Goal: Information Seeking & Learning: Learn about a topic

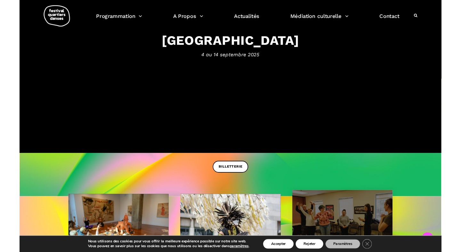
scroll to position [76, 0]
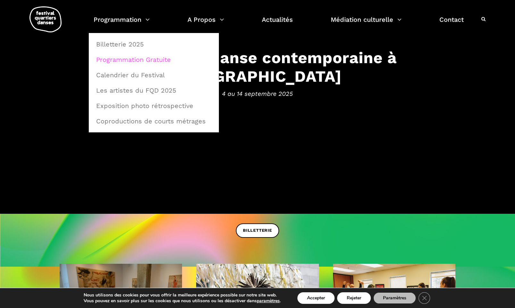
click at [126, 58] on link "Programmation Gratuite" at bounding box center [153, 59] width 123 height 15
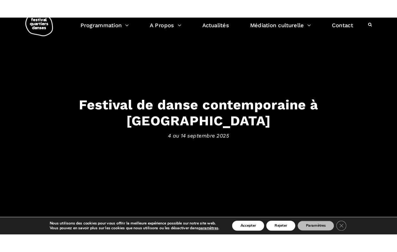
scroll to position [36, 0]
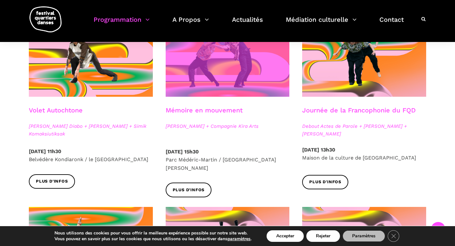
scroll to position [376, 0]
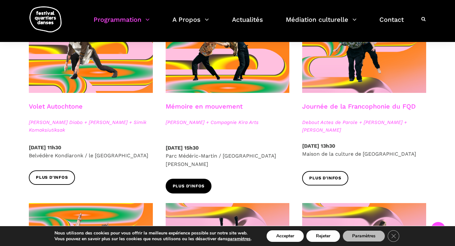
click at [201, 183] on span "Plus d'infos" at bounding box center [189, 186] width 32 height 7
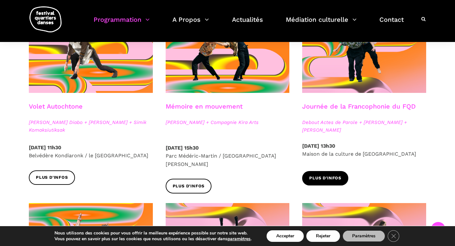
click at [315, 176] on span "Plus d'infos" at bounding box center [325, 178] width 32 height 7
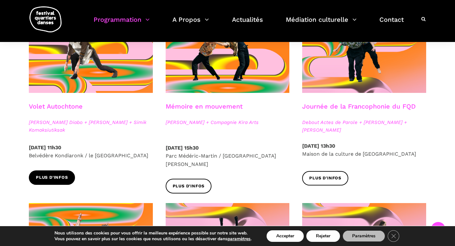
click at [63, 180] on span "Plus d'infos" at bounding box center [52, 177] width 32 height 7
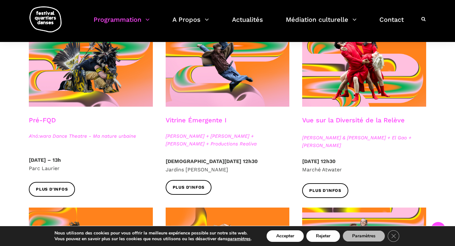
scroll to position [162, 0]
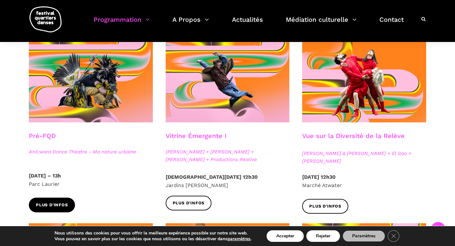
click at [62, 208] on span "Plus d'infos" at bounding box center [52, 205] width 32 height 7
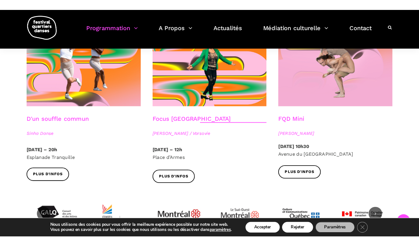
scroll to position [747, 0]
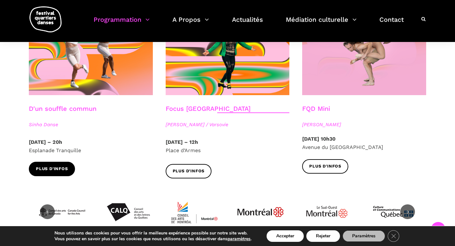
click at [56, 166] on span "Plus d'infos" at bounding box center [52, 169] width 32 height 7
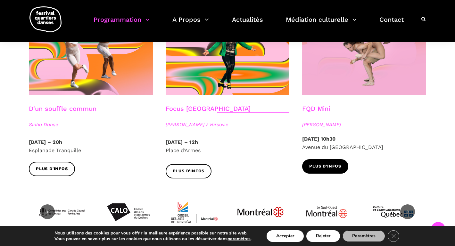
click at [315, 163] on span "Plus d'infos" at bounding box center [325, 166] width 32 height 7
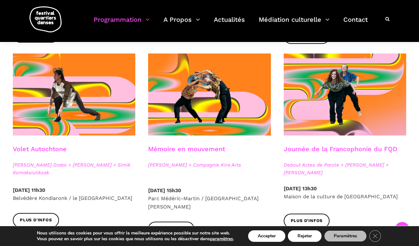
scroll to position [328, 0]
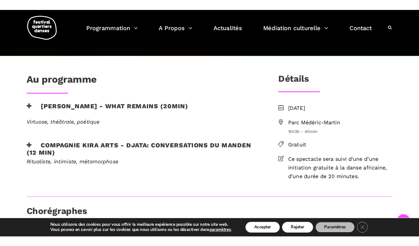
scroll to position [142, 0]
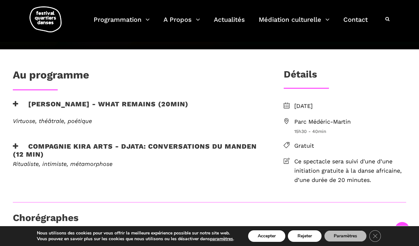
click at [314, 122] on span "Parc Médéric-Martin" at bounding box center [350, 121] width 112 height 9
click at [333, 123] on span "Parc Médéric-Martin" at bounding box center [350, 121] width 112 height 9
click at [297, 122] on span "Parc Médéric-Martin" at bounding box center [350, 121] width 112 height 9
click at [284, 232] on button "Accepter" at bounding box center [266, 236] width 37 height 12
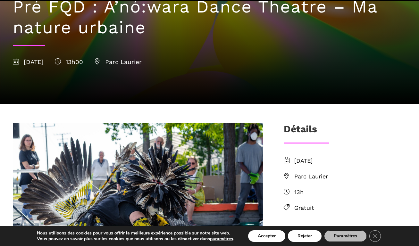
scroll to position [130, 0]
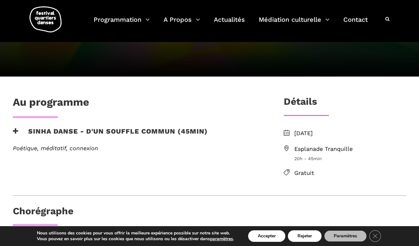
scroll to position [93, 0]
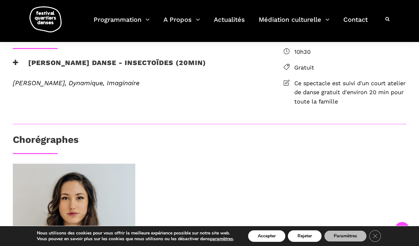
scroll to position [143, 0]
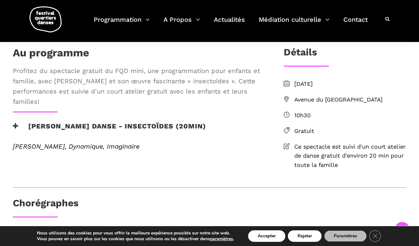
drag, startPoint x: 64, startPoint y: 97, endPoint x: 72, endPoint y: 154, distance: 58.0
click at [72, 154] on div "Au programme Profitez du spectacle gratuit du FQD mini, une programmation pour …" at bounding box center [137, 106] width 263 height 121
click at [75, 107] on span "Profitez du spectacle gratuit du FQD mini, une programmation pour enfants et fa…" at bounding box center [138, 86] width 250 height 41
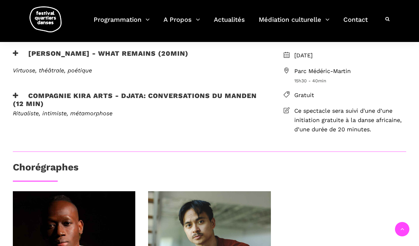
scroll to position [149, 0]
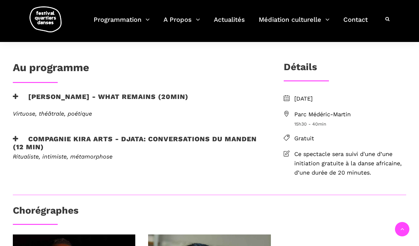
click at [318, 114] on span "Parc Médéric-Martin" at bounding box center [350, 114] width 112 height 9
click at [298, 115] on span "Parc Médéric-Martin" at bounding box center [350, 114] width 112 height 9
drag, startPoint x: 366, startPoint y: 112, endPoint x: 293, endPoint y: 113, distance: 72.7
click at [293, 113] on li "Parc Médéric-Martin 15h30 - 40min" at bounding box center [345, 119] width 122 height 18
copy span "Parc Médéric-Martin"
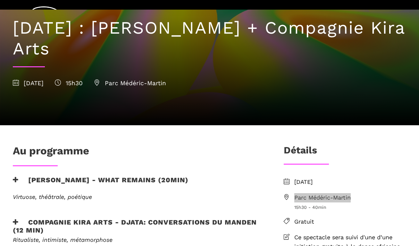
scroll to position [99, 0]
